Goal: Information Seeking & Learning: Learn about a topic

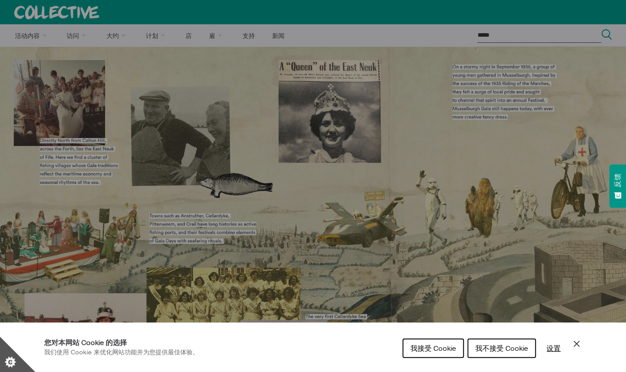
click at [429, 348] on span "我接受 Cookie" at bounding box center [433, 348] width 46 height 9
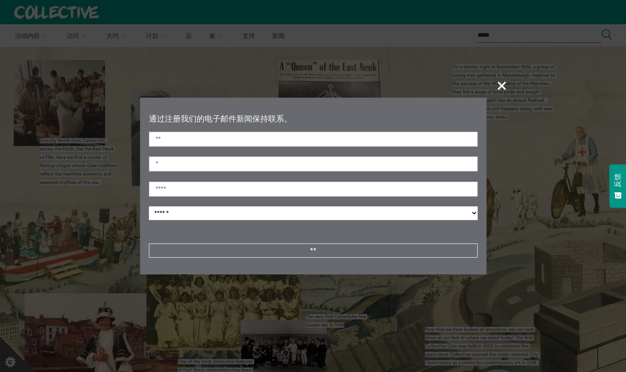
click at [502, 83] on span "+" at bounding box center [502, 85] width 26 height 26
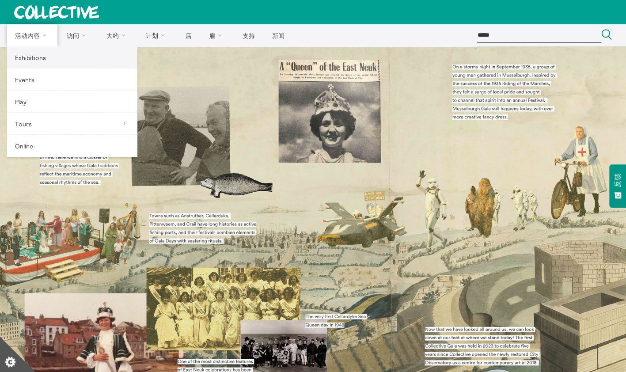
click at [38, 61] on link "Exhibitions" at bounding box center [72, 57] width 130 height 22
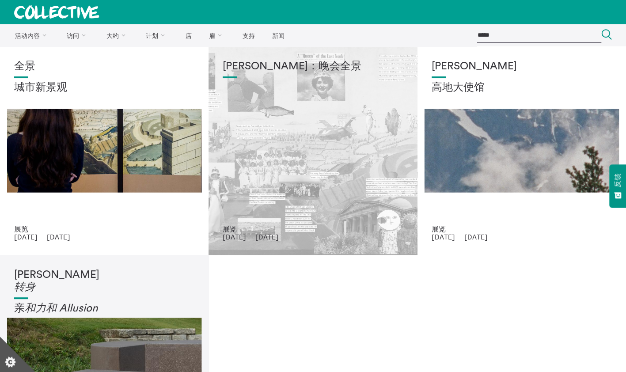
click at [317, 219] on div "[PERSON_NAME]：晚会全景" at bounding box center [313, 143] width 180 height 164
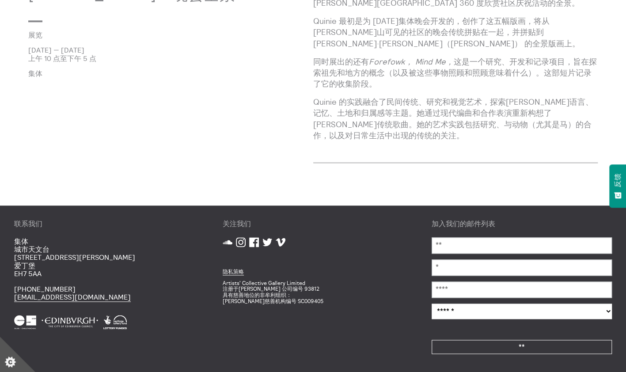
scroll to position [198, 0]
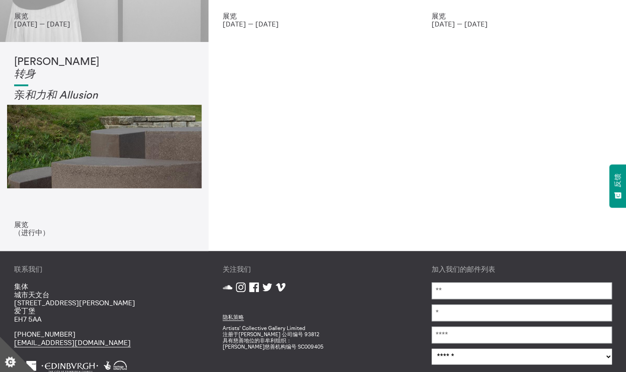
scroll to position [221, 0]
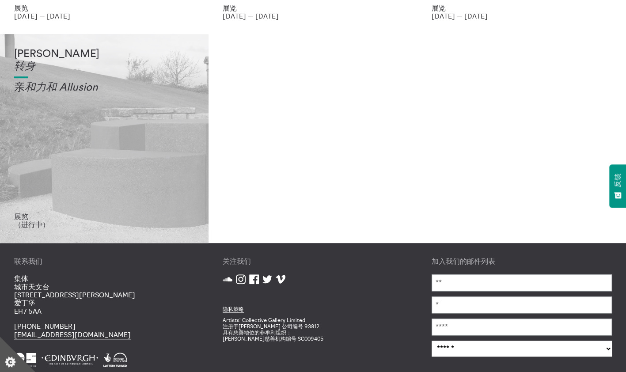
click at [66, 164] on div "泰莎·林奇 转身 亲 和力和 Allusi on" at bounding box center [104, 130] width 180 height 164
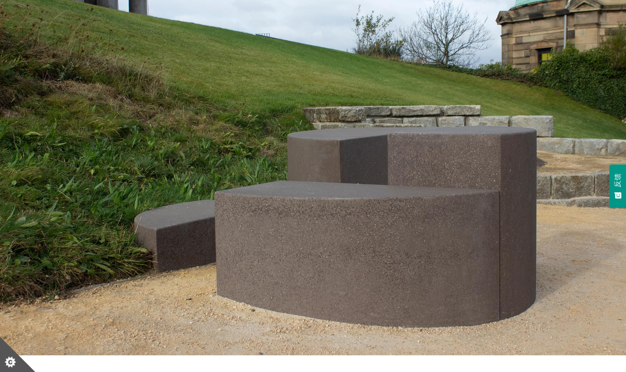
scroll to position [76, 0]
